Goal: Navigation & Orientation: Understand site structure

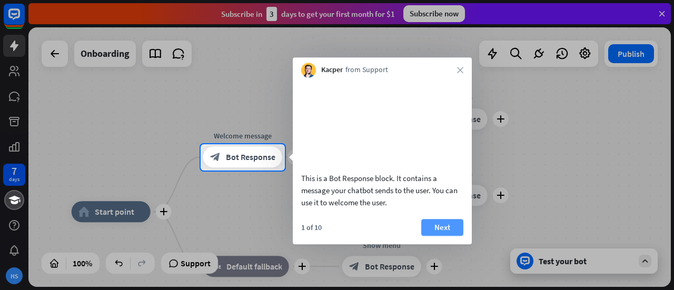
click at [441, 236] on button "Next" at bounding box center [442, 227] width 42 height 17
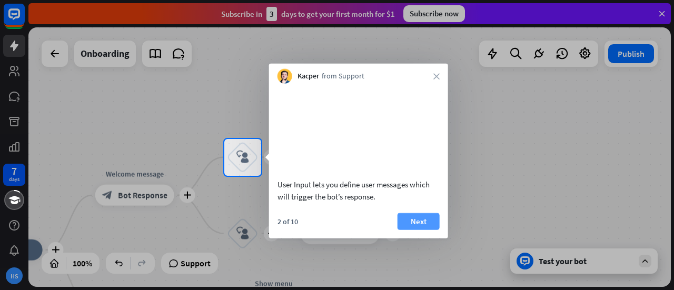
click at [427, 230] on button "Next" at bounding box center [419, 221] width 42 height 17
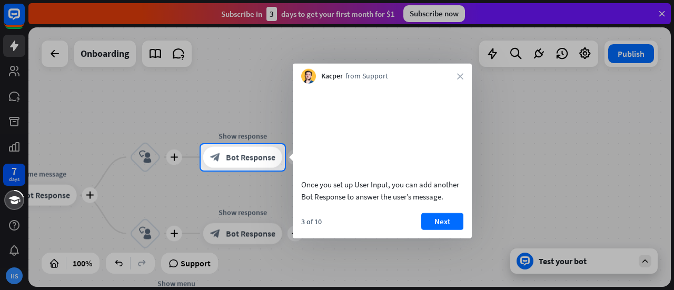
click at [427, 230] on button "Next" at bounding box center [442, 221] width 42 height 17
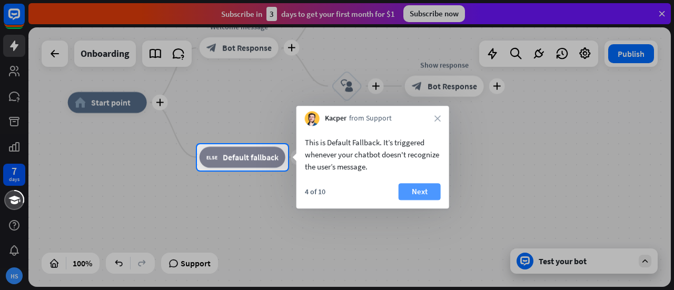
click at [420, 194] on button "Next" at bounding box center [420, 191] width 42 height 17
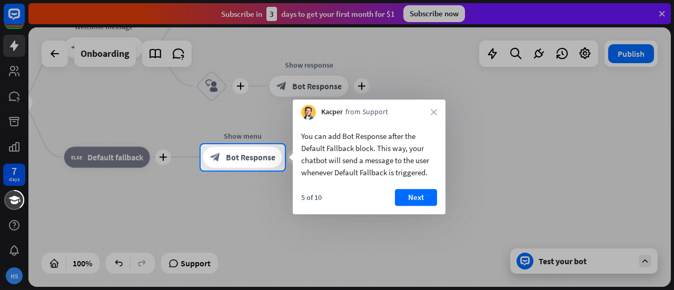
click at [420, 194] on button "Next" at bounding box center [416, 197] width 42 height 17
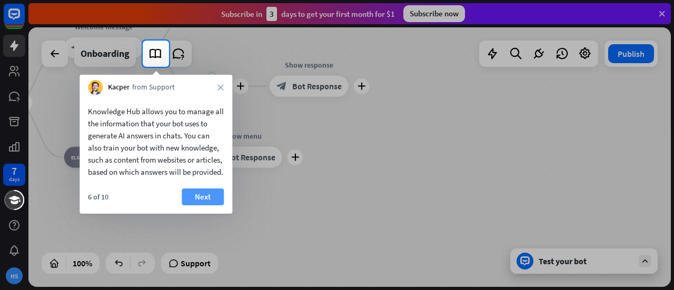
click at [205, 205] on button "Next" at bounding box center [203, 197] width 42 height 17
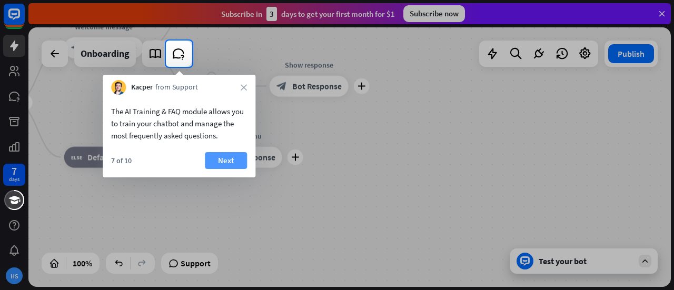
drag, startPoint x: 205, startPoint y: 211, endPoint x: 233, endPoint y: 157, distance: 61.0
click at [233, 157] on body "7 days HS close Product Help First steps Get started with ChatBot Help Center F…" at bounding box center [337, 145] width 674 height 290
click at [233, 157] on button "Next" at bounding box center [226, 160] width 42 height 17
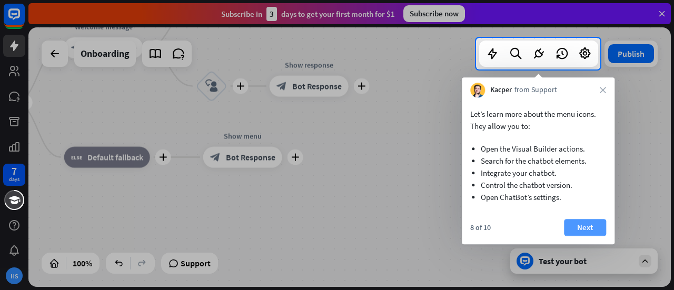
click at [591, 225] on button "Next" at bounding box center [585, 227] width 42 height 17
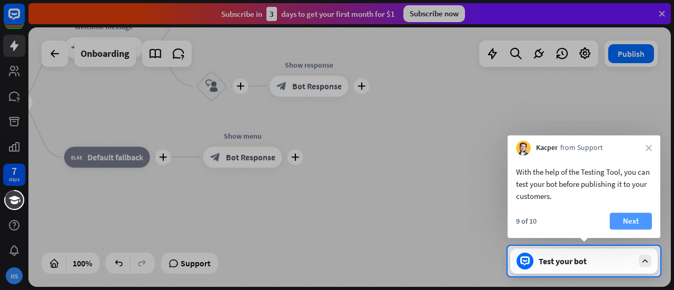
click at [628, 221] on button "Next" at bounding box center [631, 221] width 42 height 17
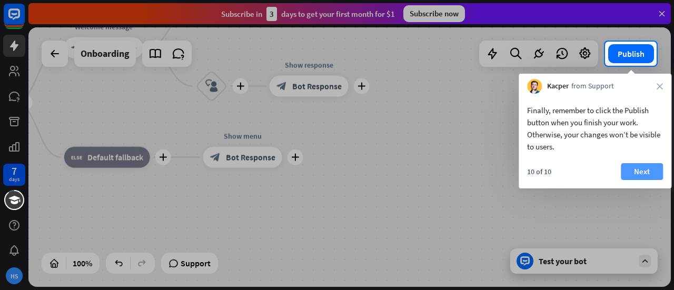
click at [642, 172] on button "Next" at bounding box center [642, 171] width 42 height 17
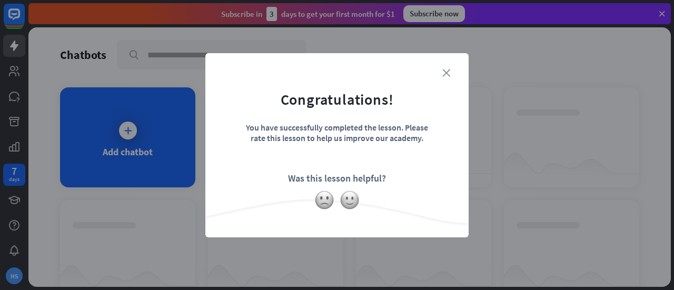
click at [447, 74] on icon "close" at bounding box center [446, 73] width 8 height 8
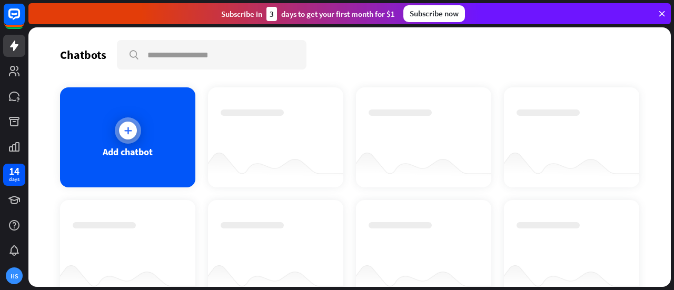
click at [126, 135] on div at bounding box center [128, 131] width 18 height 18
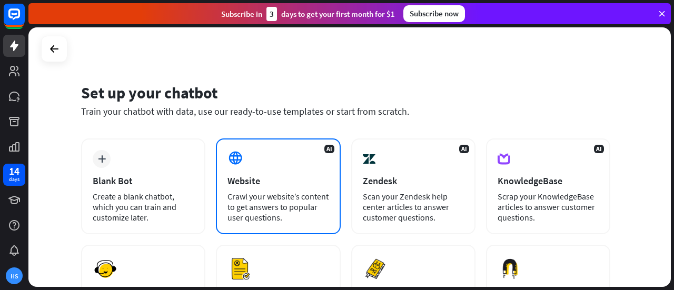
click at [242, 196] on div "Crawl your website’s content to get answers to popular user questions." at bounding box center [277, 207] width 101 height 32
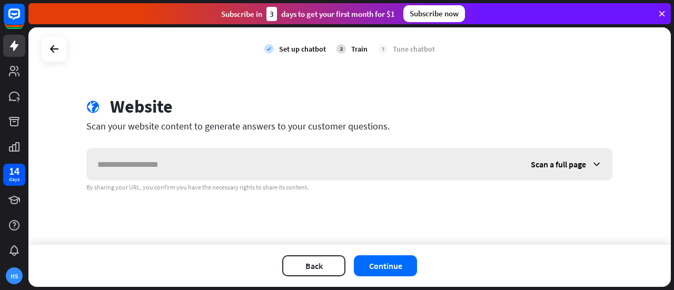
click at [577, 172] on div "Scan a full page" at bounding box center [566, 164] width 92 height 32
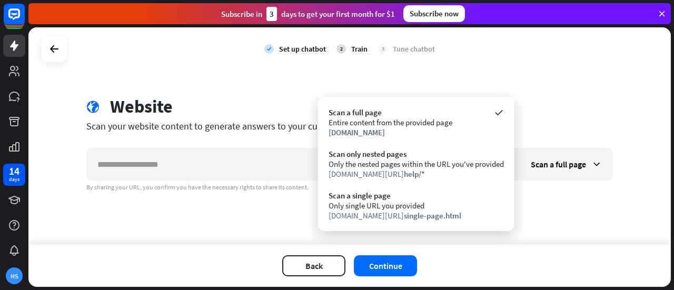
click at [583, 93] on div "check Set up chatbot 2 Train 3 Tune chatbot globe Website Scan your website con…" at bounding box center [349, 135] width 642 height 217
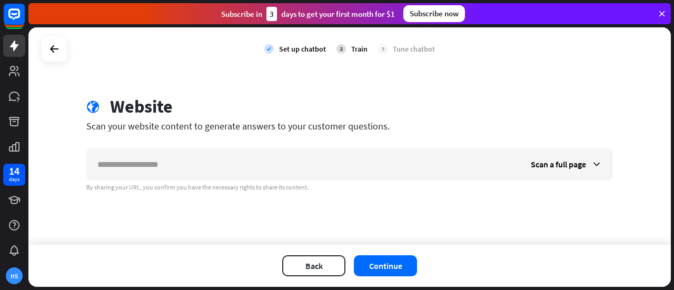
drag, startPoint x: 583, startPoint y: 93, endPoint x: 386, endPoint y: -11, distance: 222.6
click at [386, 0] on html "14 days HS close Product Help First steps Get started with ChatBot Help Center …" at bounding box center [337, 145] width 674 height 290
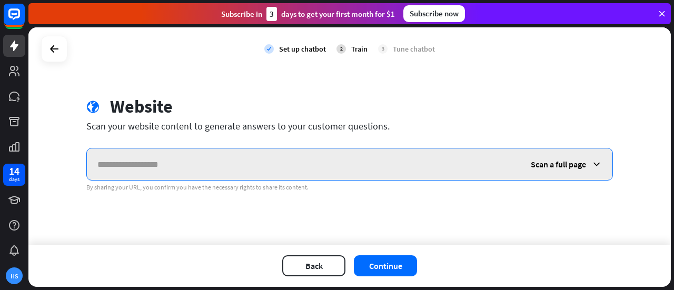
click at [278, 168] on input "text" at bounding box center [303, 164] width 433 height 32
paste input "**********"
type input "**********"
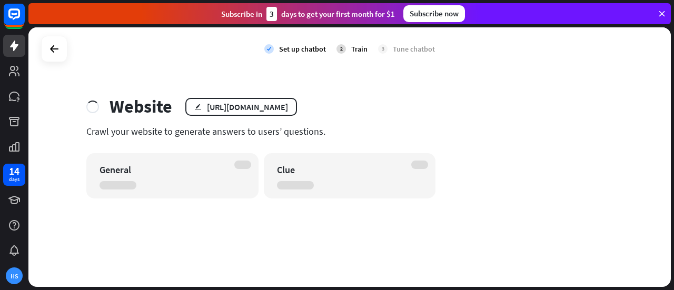
click at [382, 50] on div "3" at bounding box center [382, 48] width 9 height 9
click at [55, 51] on icon at bounding box center [54, 49] width 13 height 13
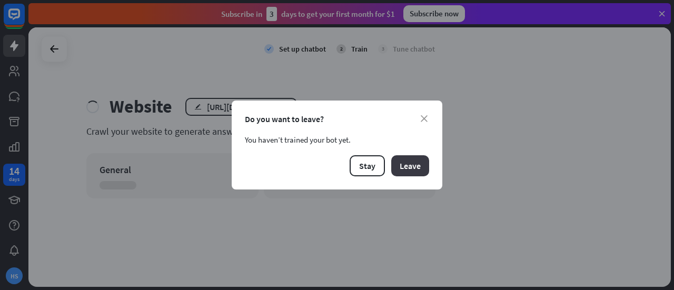
click at [398, 173] on button "Leave" at bounding box center [410, 165] width 38 height 21
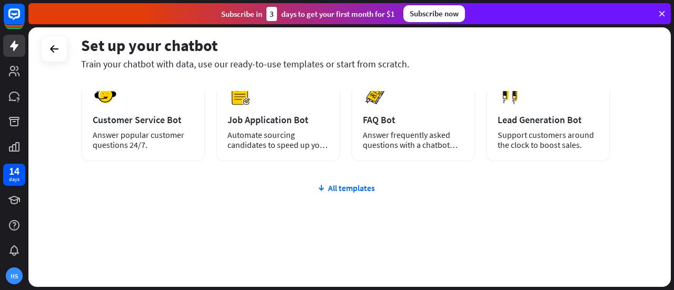
scroll to position [176, 0]
click at [329, 190] on div "All templates" at bounding box center [345, 187] width 529 height 11
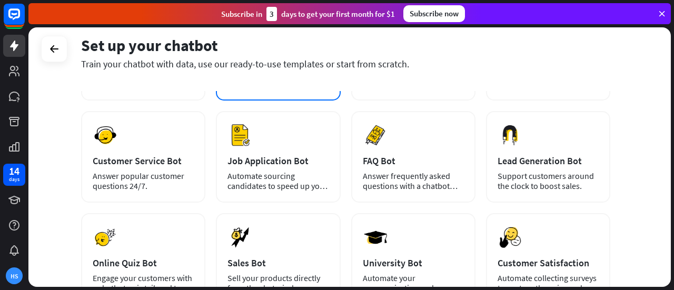
scroll to position [134, 0]
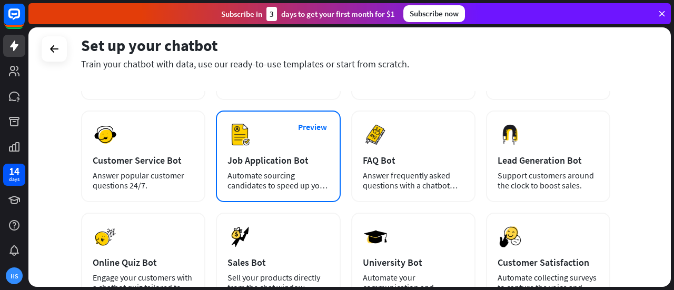
click at [256, 186] on div "Automate sourcing candidates to speed up your hiring process." at bounding box center [277, 181] width 101 height 20
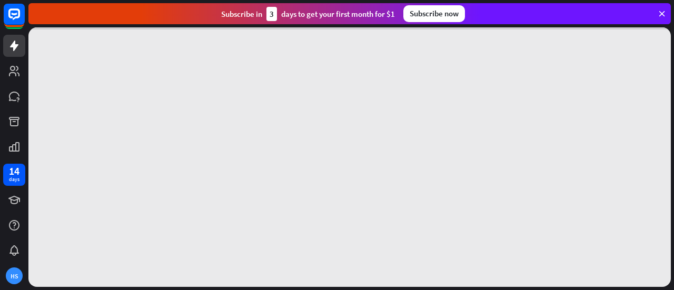
click at [447, 8] on div "Subscribe now" at bounding box center [434, 13] width 62 height 17
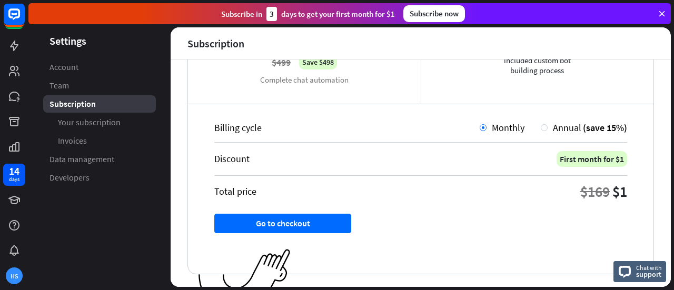
scroll to position [259, 0]
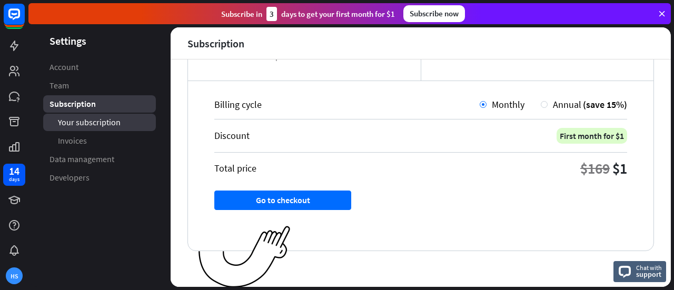
click at [88, 117] on span "Your subscription" at bounding box center [89, 122] width 63 height 11
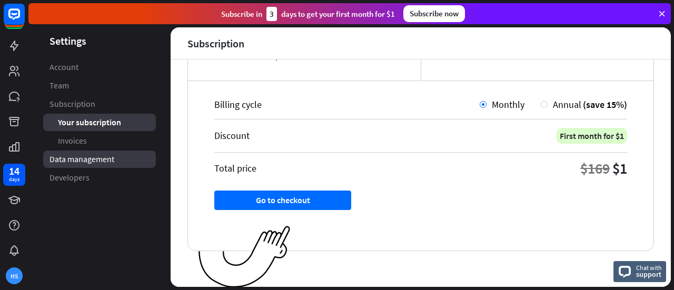
click at [111, 155] on span "Data management" at bounding box center [81, 159] width 65 height 11
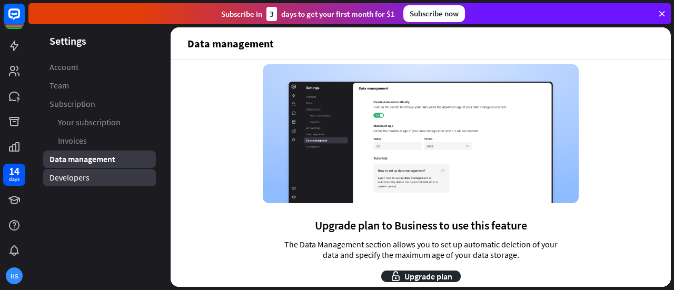
click at [86, 176] on span "Developers" at bounding box center [69, 177] width 40 height 11
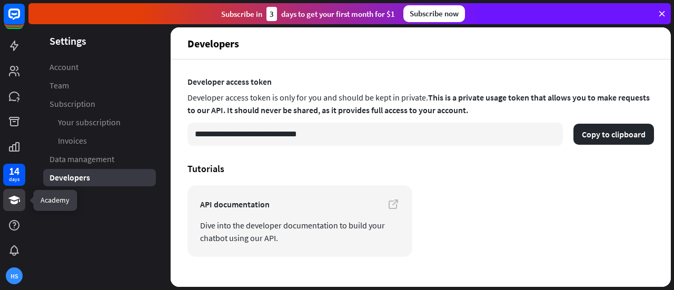
click at [16, 203] on icon at bounding box center [14, 200] width 12 height 8
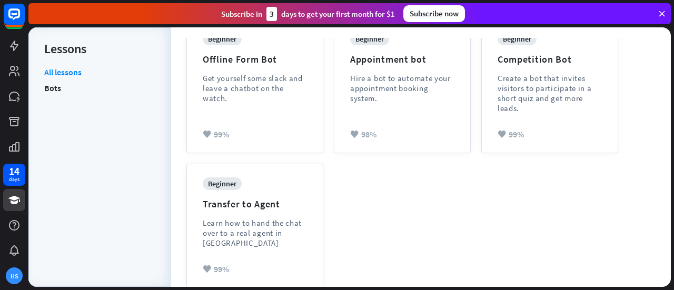
scroll to position [425, 0]
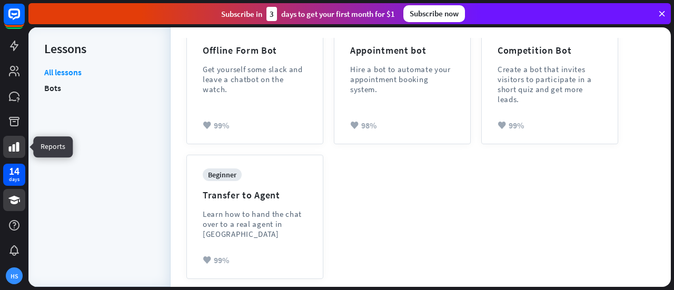
click at [13, 142] on icon at bounding box center [14, 147] width 13 height 13
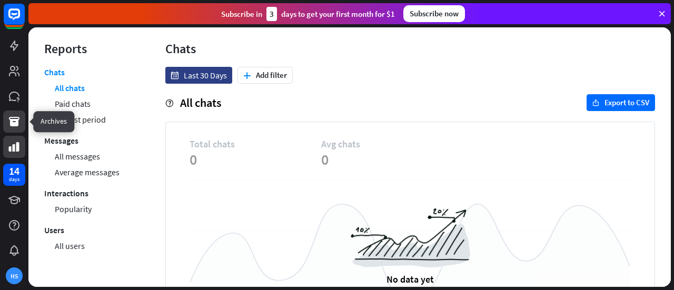
click at [19, 122] on icon at bounding box center [14, 121] width 13 height 13
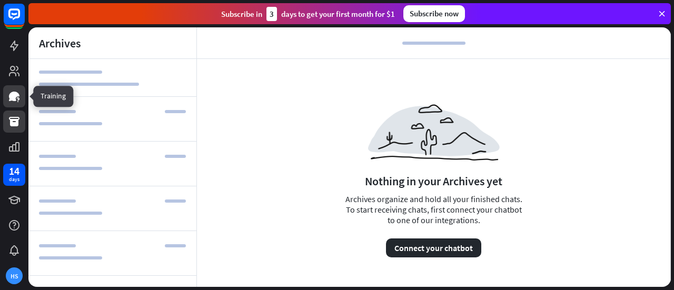
click at [15, 95] on icon at bounding box center [14, 96] width 11 height 9
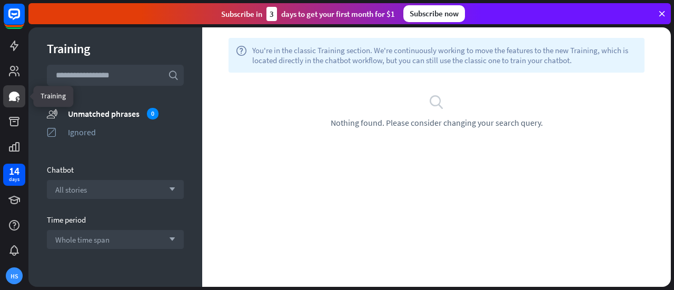
click at [15, 95] on icon at bounding box center [14, 96] width 11 height 9
click at [14, 68] on icon at bounding box center [14, 71] width 11 height 11
